Goal: Task Accomplishment & Management: Manage account settings

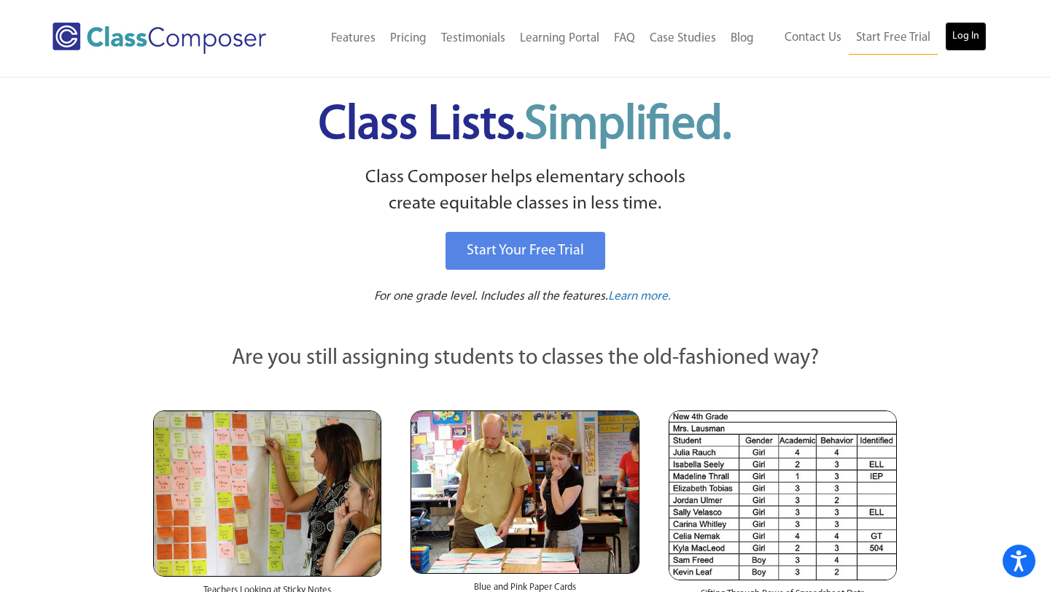
click at [970, 36] on link "Log In" at bounding box center [966, 36] width 42 height 29
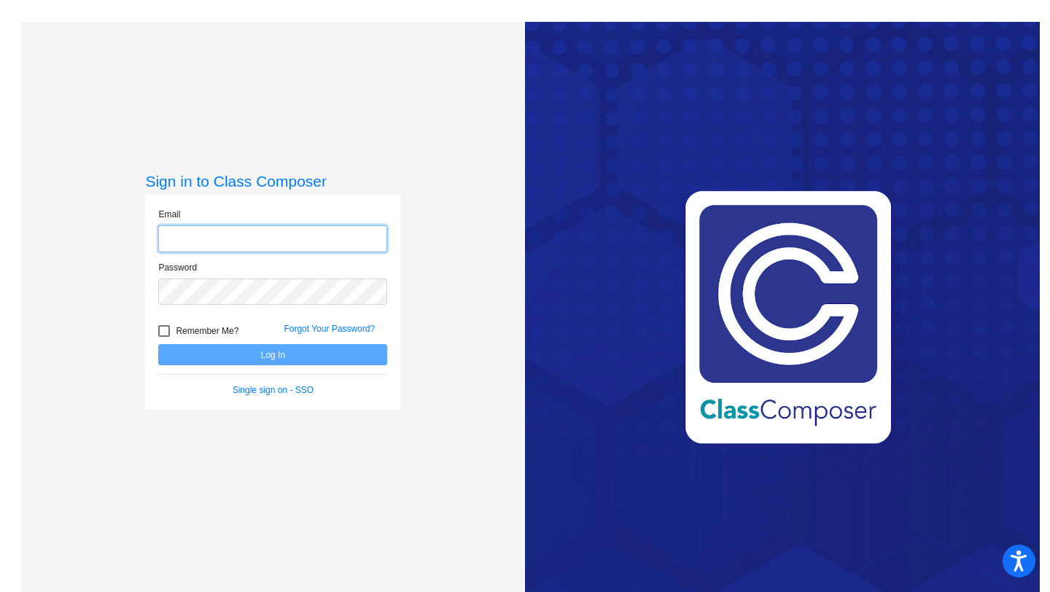
click at [212, 231] on input "email" at bounding box center [272, 238] width 229 height 27
type input "lozadam@asf.edu.mx"
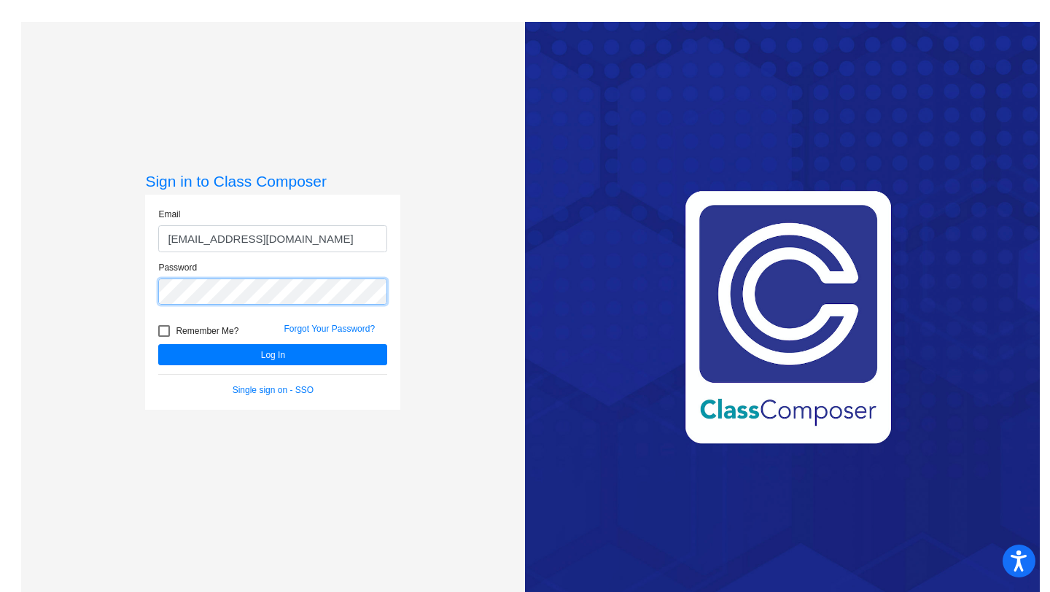
click at [158, 344] on button "Log In" at bounding box center [272, 354] width 229 height 21
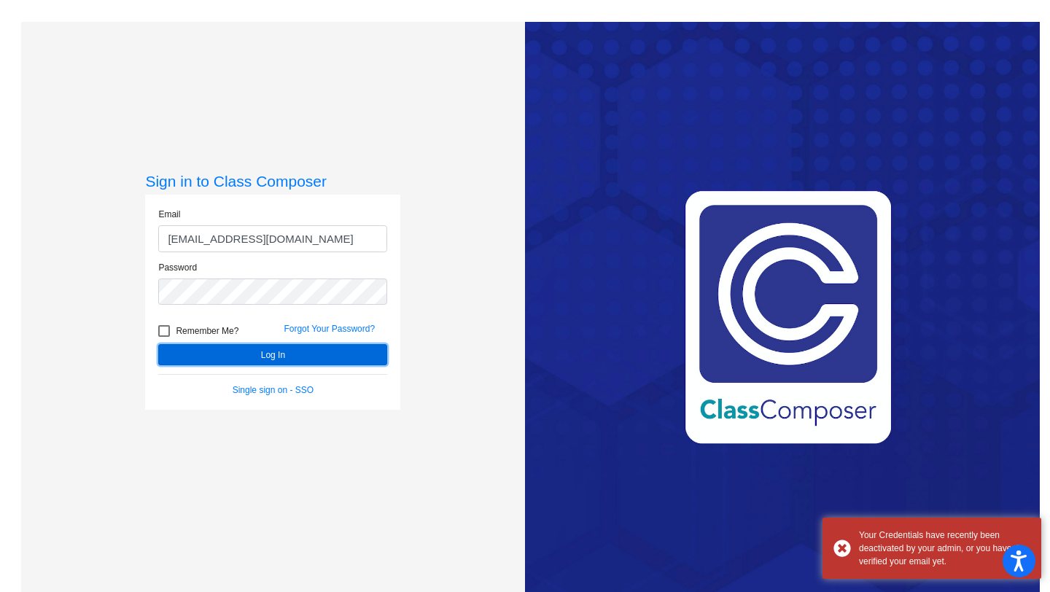
click at [263, 346] on button "Log In" at bounding box center [272, 354] width 229 height 21
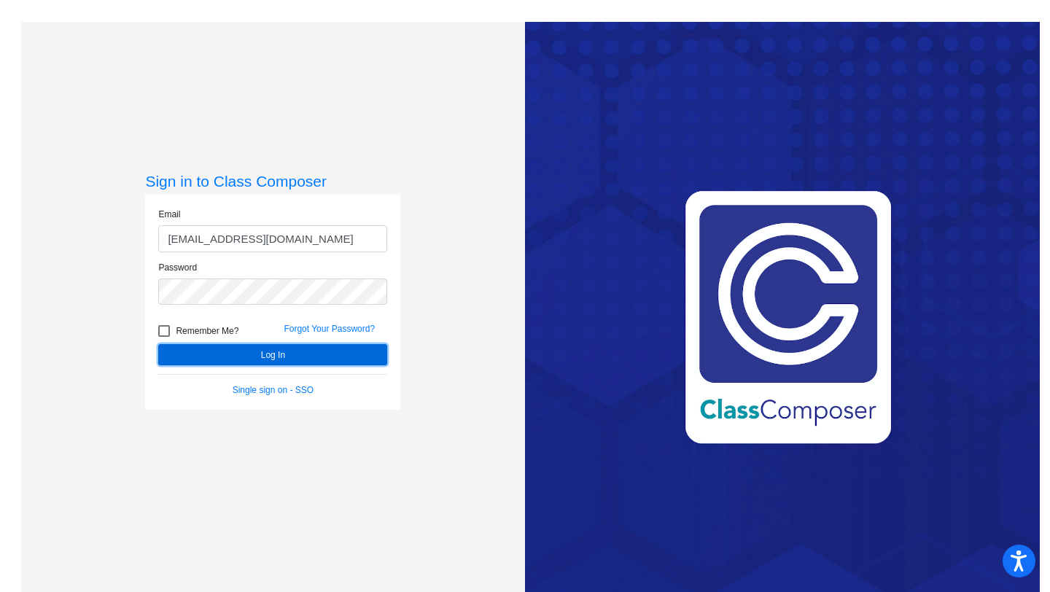
click at [306, 350] on button "Log In" at bounding box center [272, 354] width 229 height 21
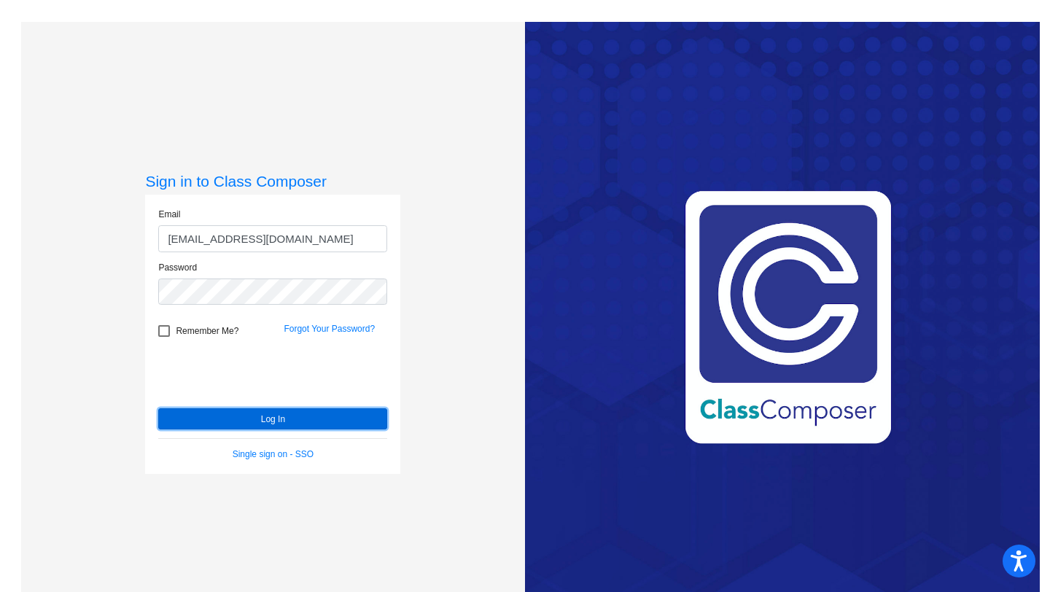
click at [281, 427] on button "Log In" at bounding box center [272, 419] width 229 height 21
click at [268, 427] on button "Log In" at bounding box center [272, 419] width 229 height 21
click at [268, 425] on button "Log In" at bounding box center [272, 419] width 229 height 21
